Goal: Task Accomplishment & Management: Manage account settings

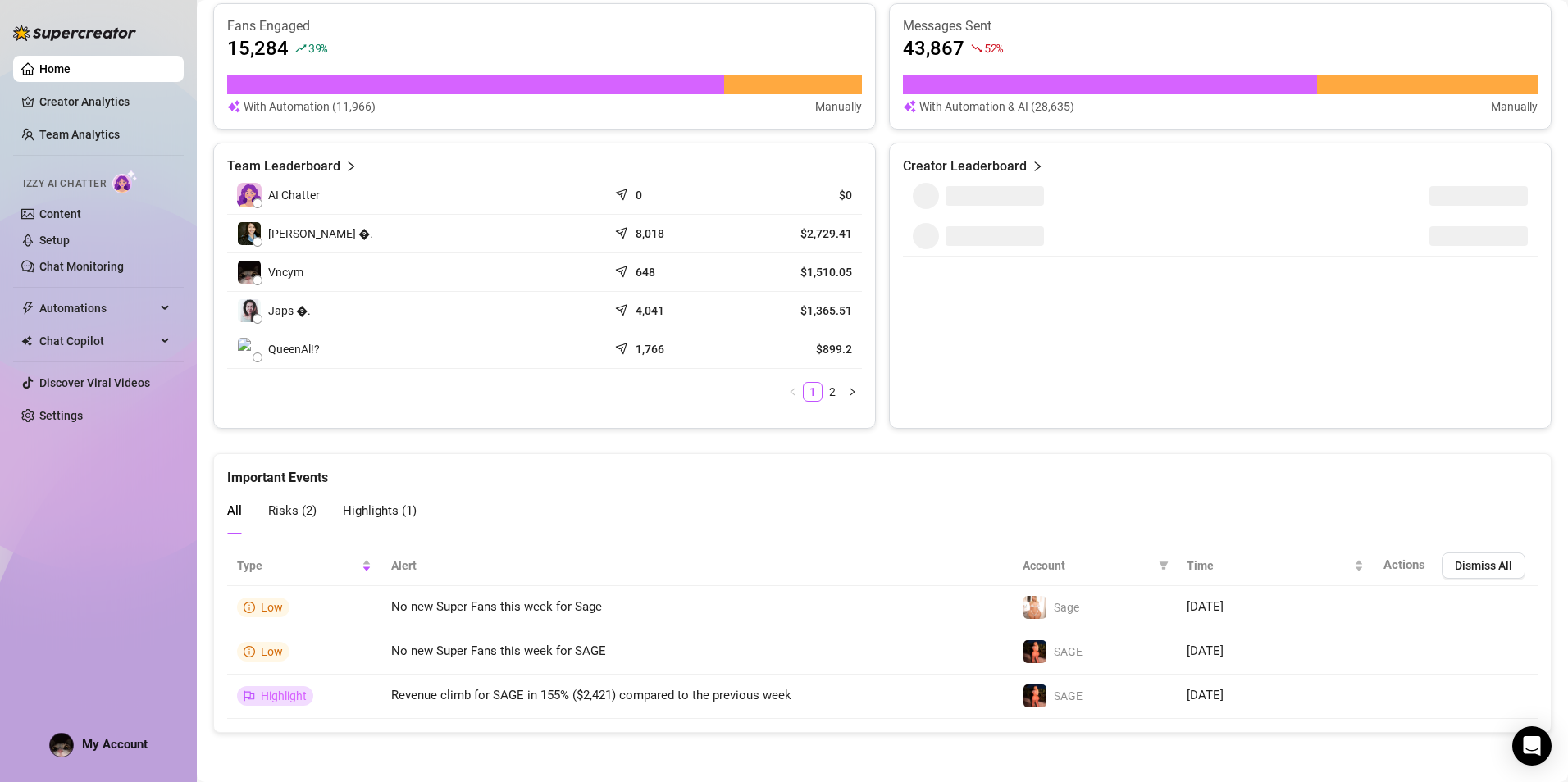
scroll to position [276, 0]
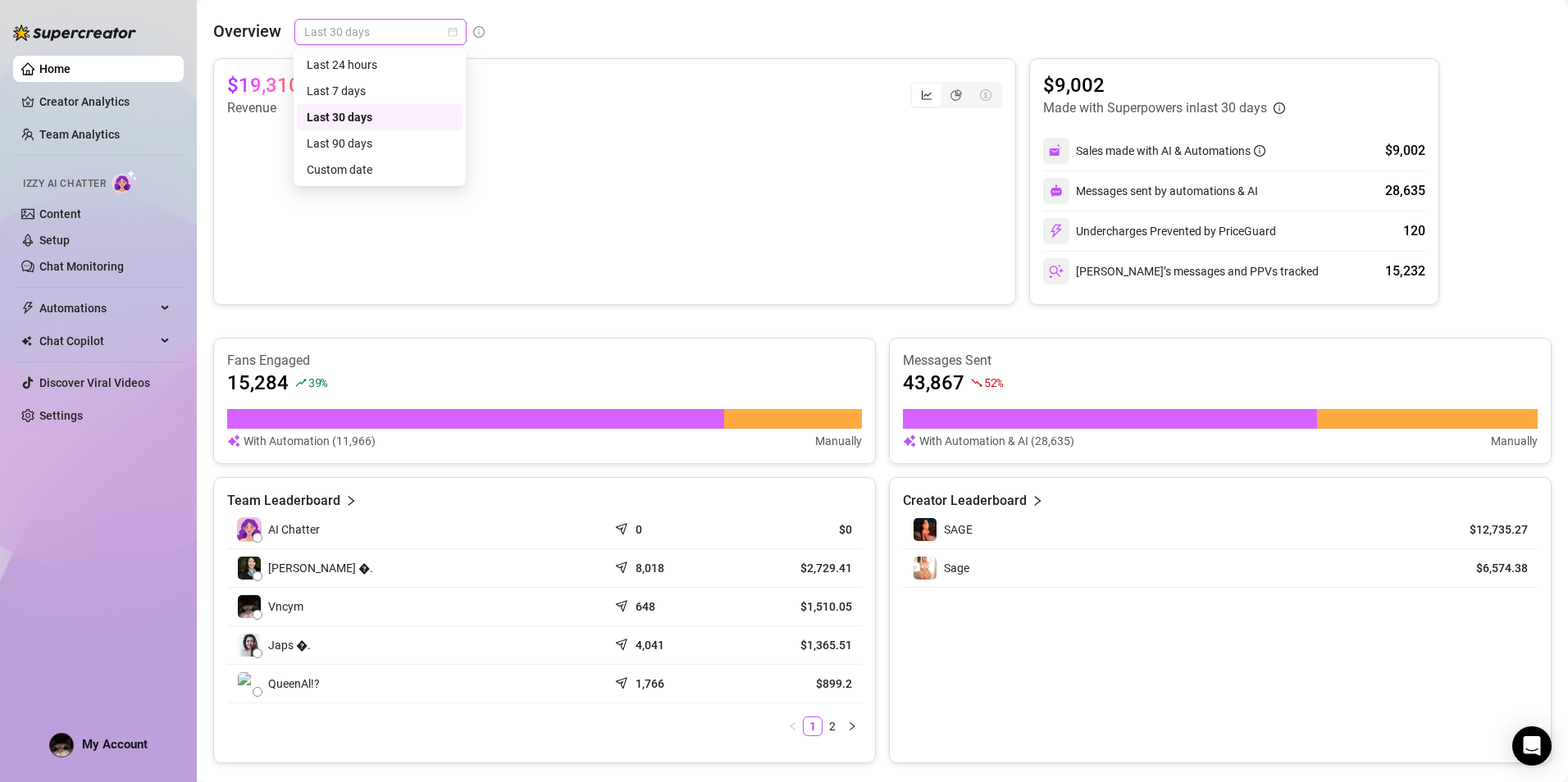
click at [382, 32] on span "Last 30 days" at bounding box center [380, 32] width 152 height 24
click at [378, 86] on div "Last 7 days" at bounding box center [379, 91] width 146 height 18
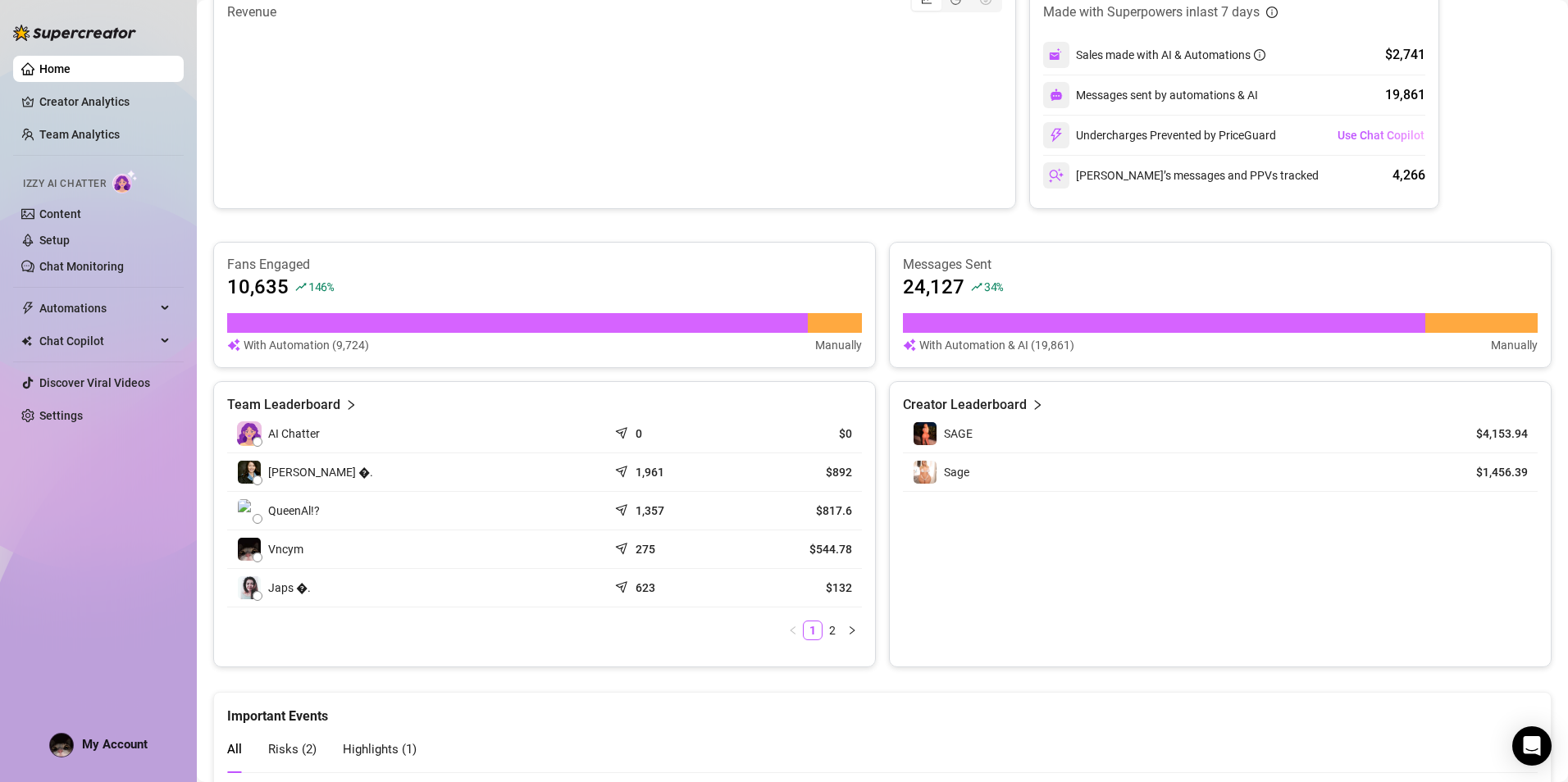
scroll to position [610, 0]
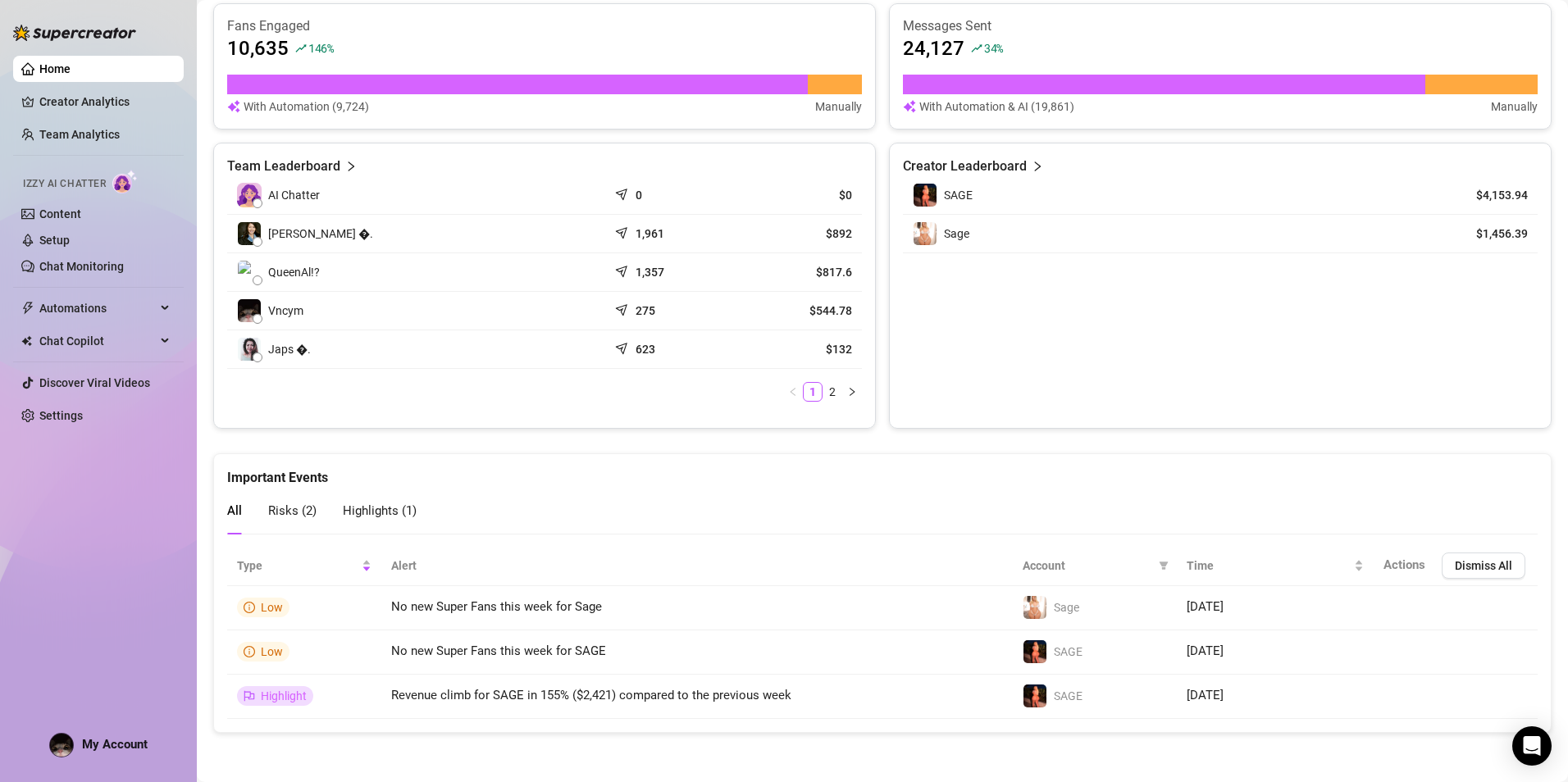
click at [365, 504] on span "Highlights ( 1 )" at bounding box center [379, 511] width 74 height 15
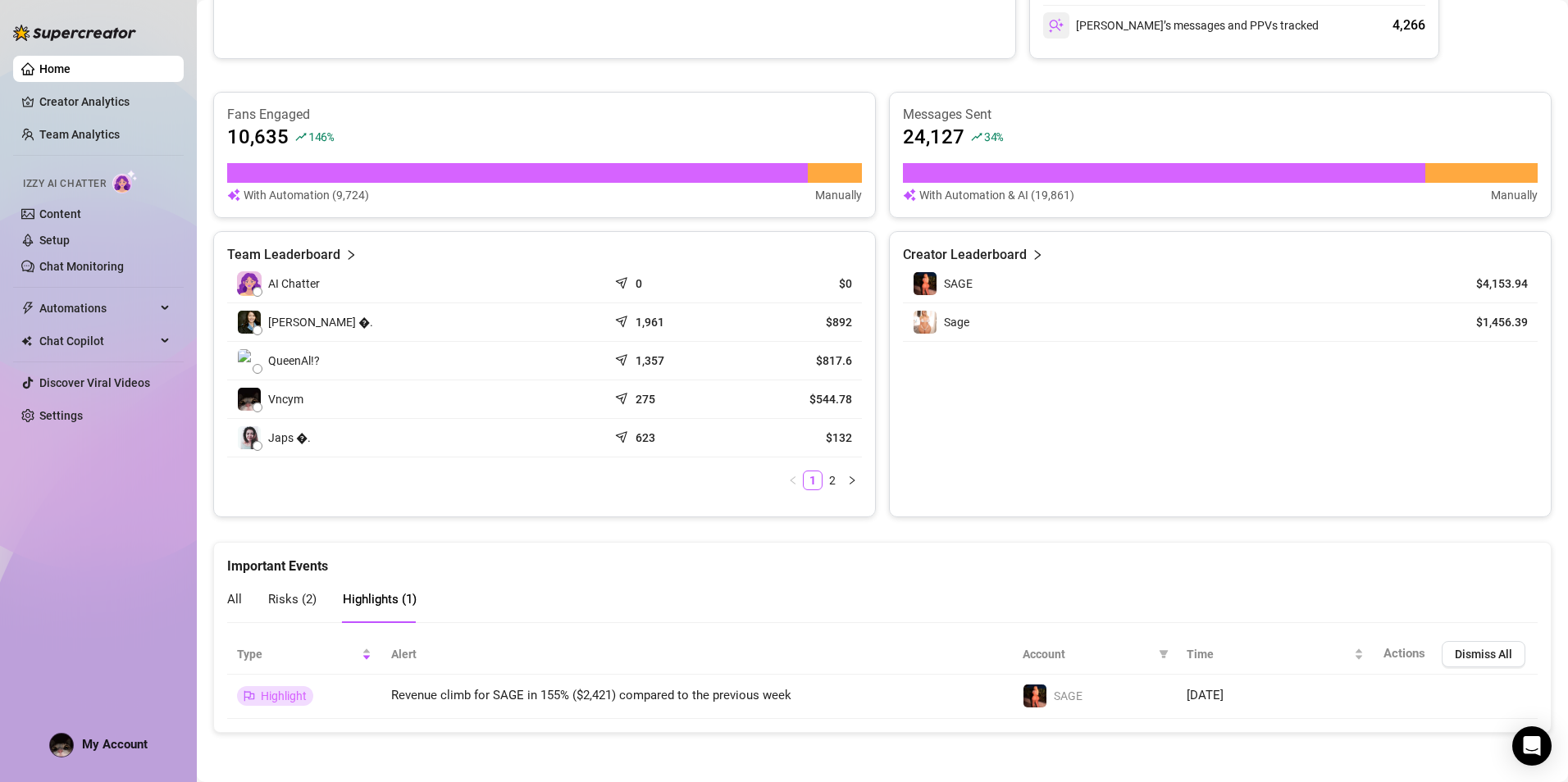
click at [298, 595] on span "Risks ( 2 )" at bounding box center [292, 600] width 49 height 15
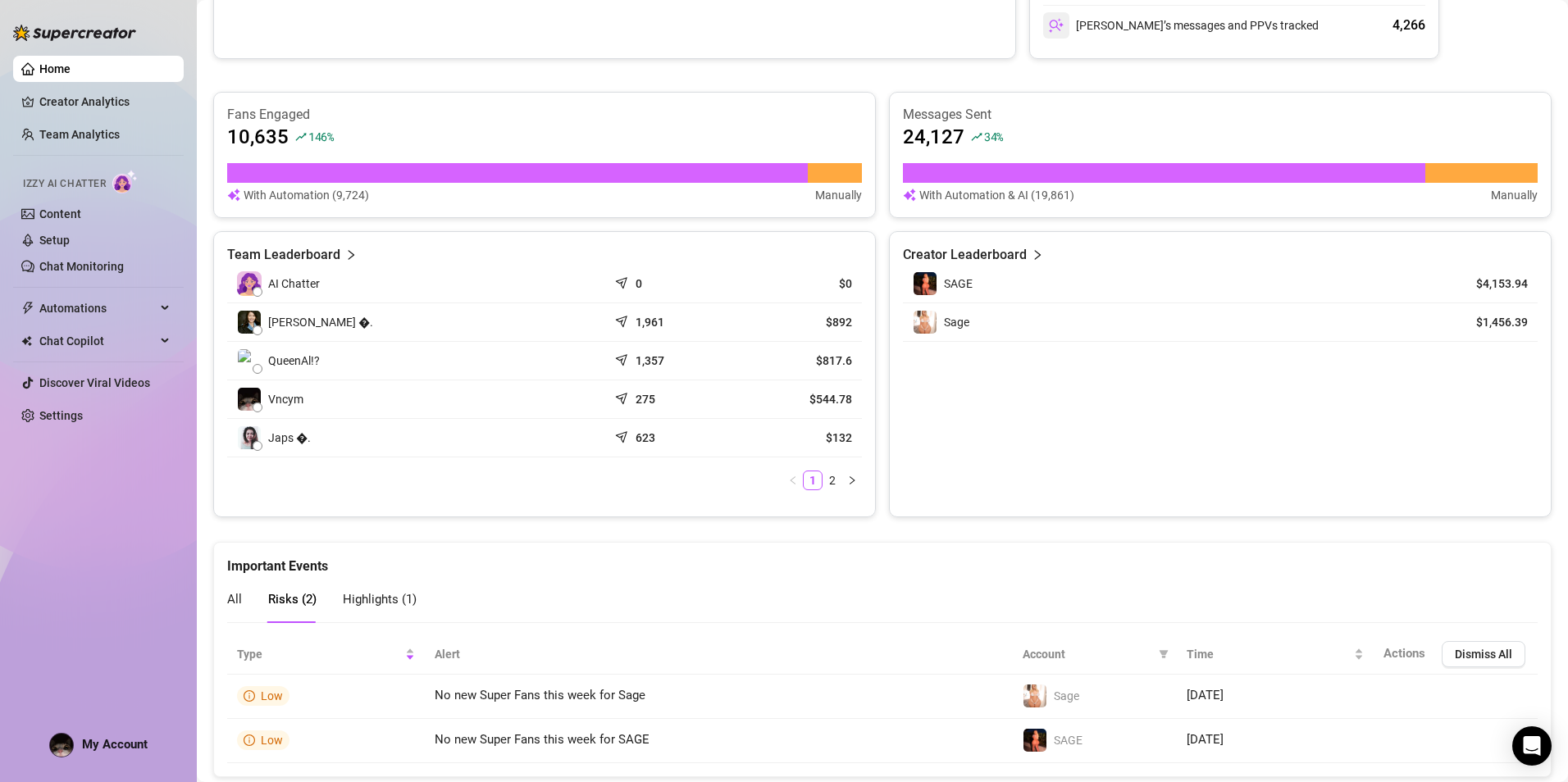
click at [248, 594] on div "All Risks ( 2 ) Highlights ( 1 )" at bounding box center [321, 600] width 190 height 47
click at [238, 596] on span "All" at bounding box center [235, 600] width 15 height 15
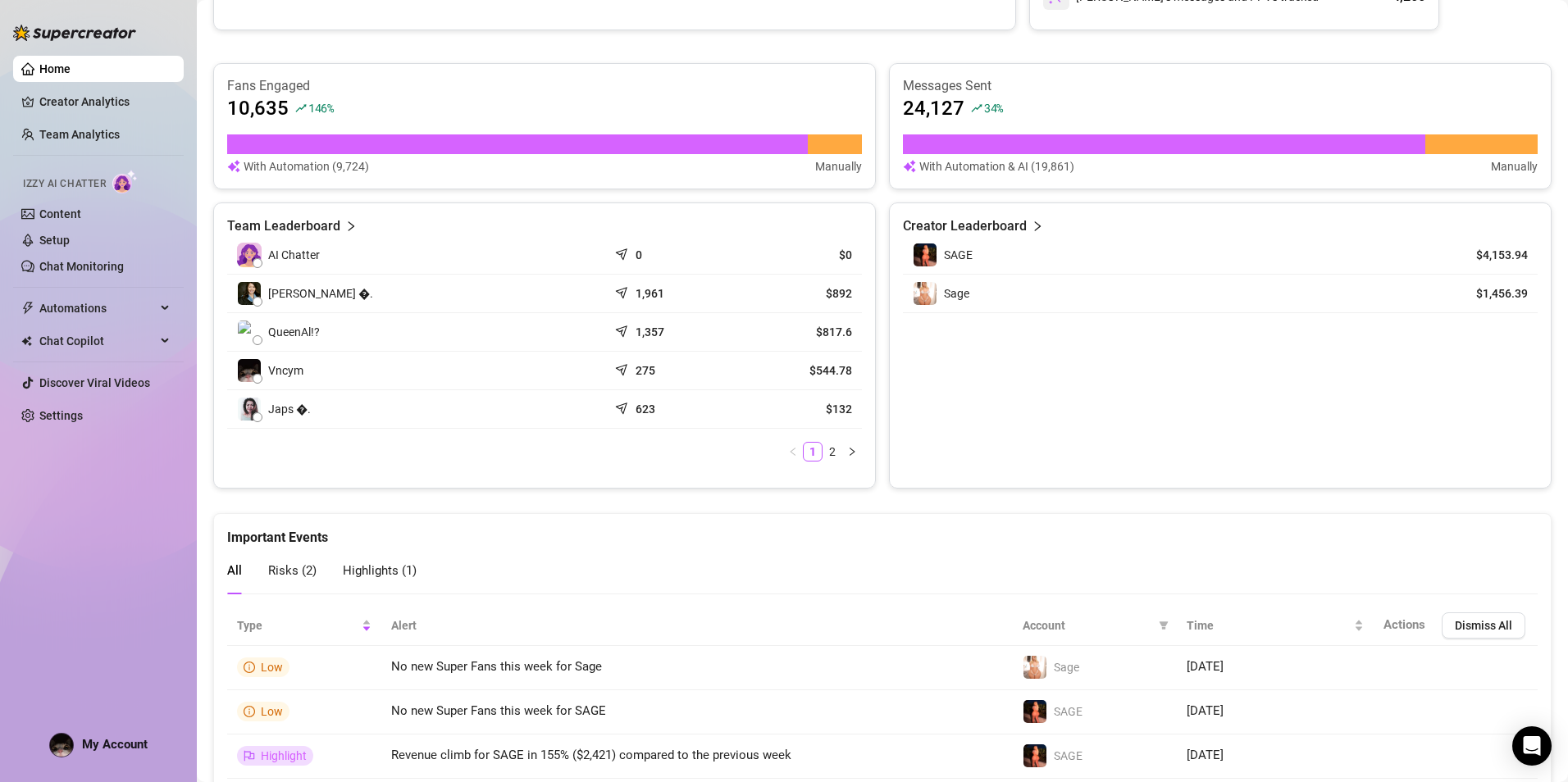
scroll to position [610, 0]
